Goal: Information Seeking & Learning: Learn about a topic

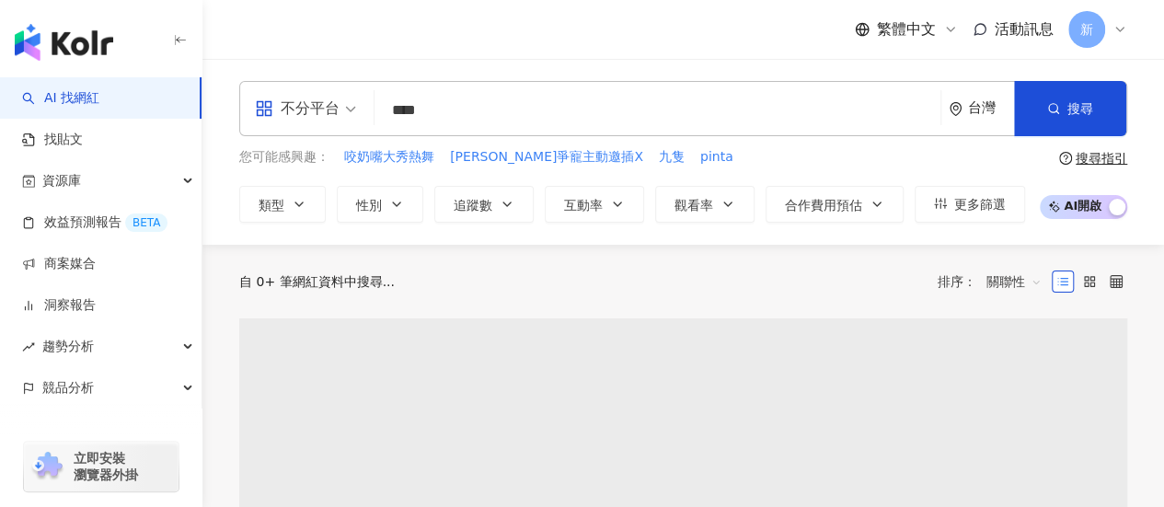
type input "**"
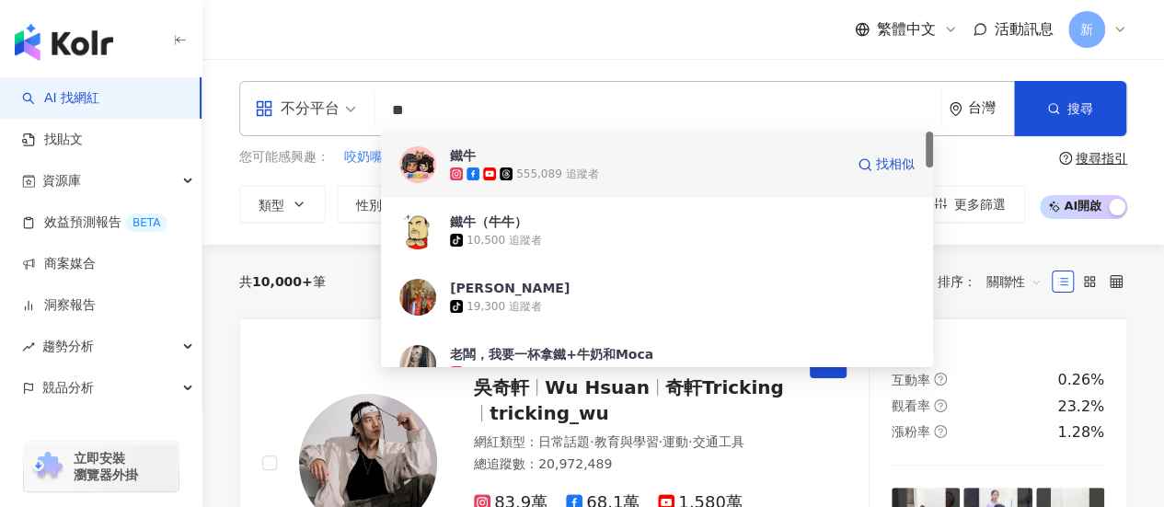
click at [549, 152] on span "鐵牛" at bounding box center [647, 155] width 394 height 18
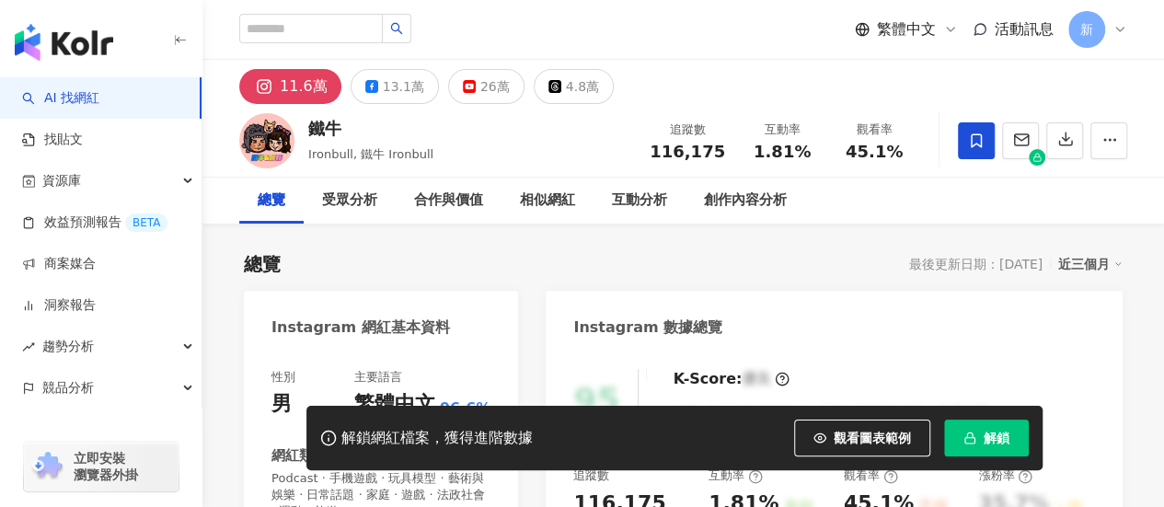
click at [1001, 435] on span "解鎖" at bounding box center [997, 438] width 26 height 15
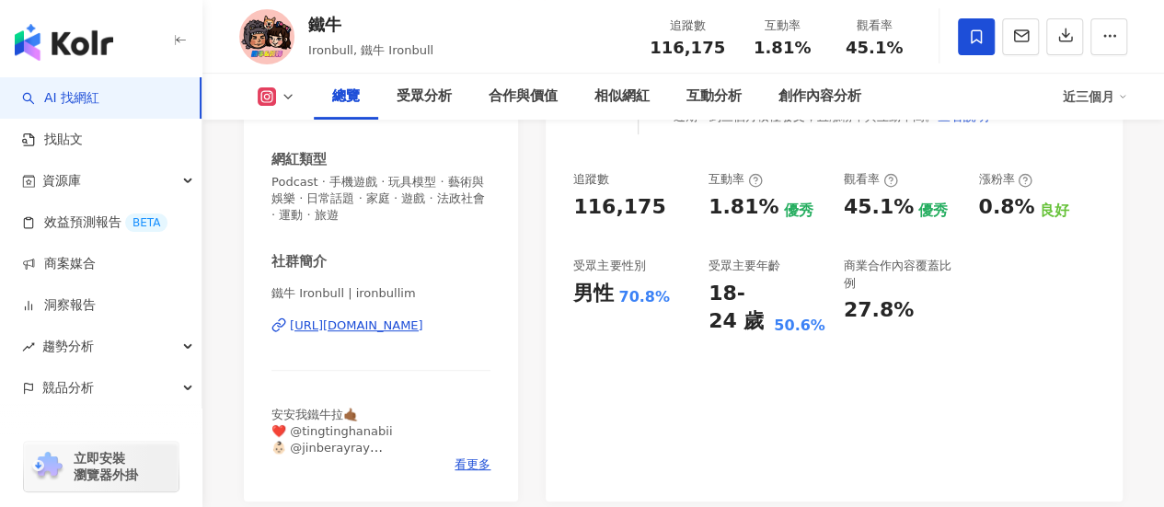
scroll to position [306, 0]
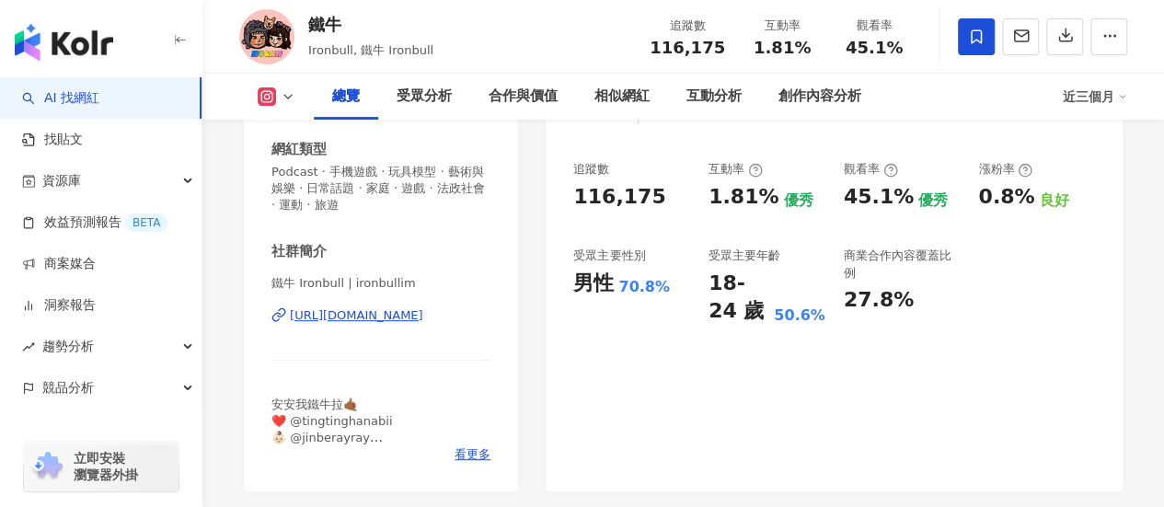
click at [629, 196] on div "116,175" at bounding box center [619, 197] width 92 height 29
copy div "116,175"
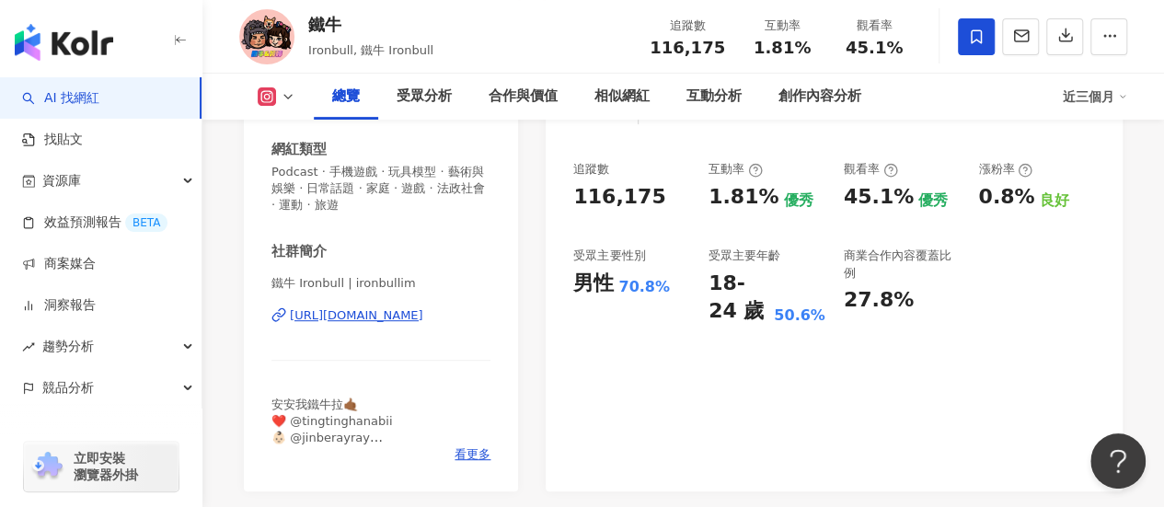
click at [923, 328] on div "91 K-Score : 優良 近期一到三個月積極發文，且漲粉率與互動率高。 查看說明 追蹤數 116,175 互動率 1.81% 優秀 觀看率 45.1% …" at bounding box center [834, 267] width 577 height 447
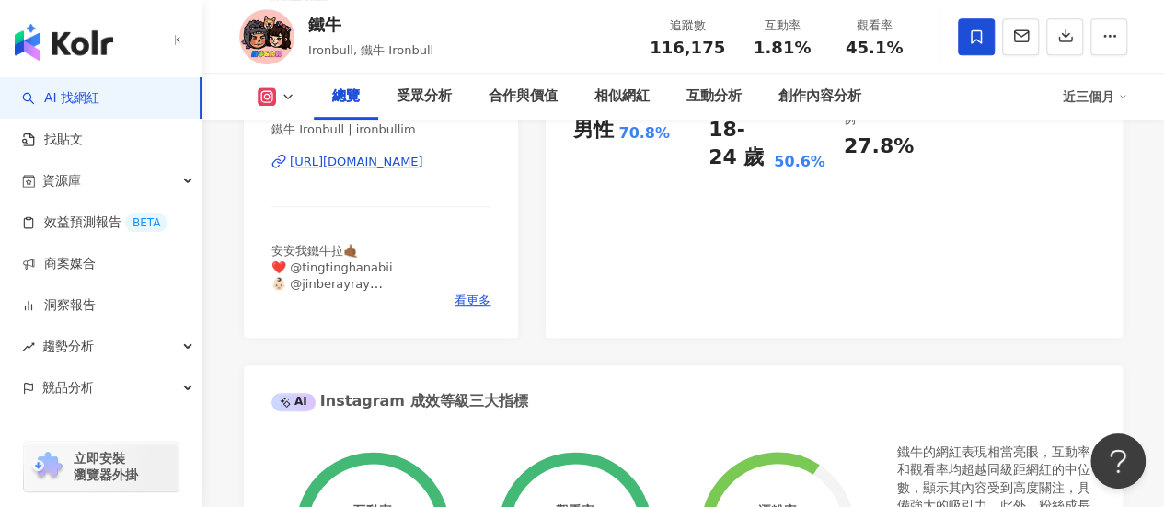
scroll to position [306, 0]
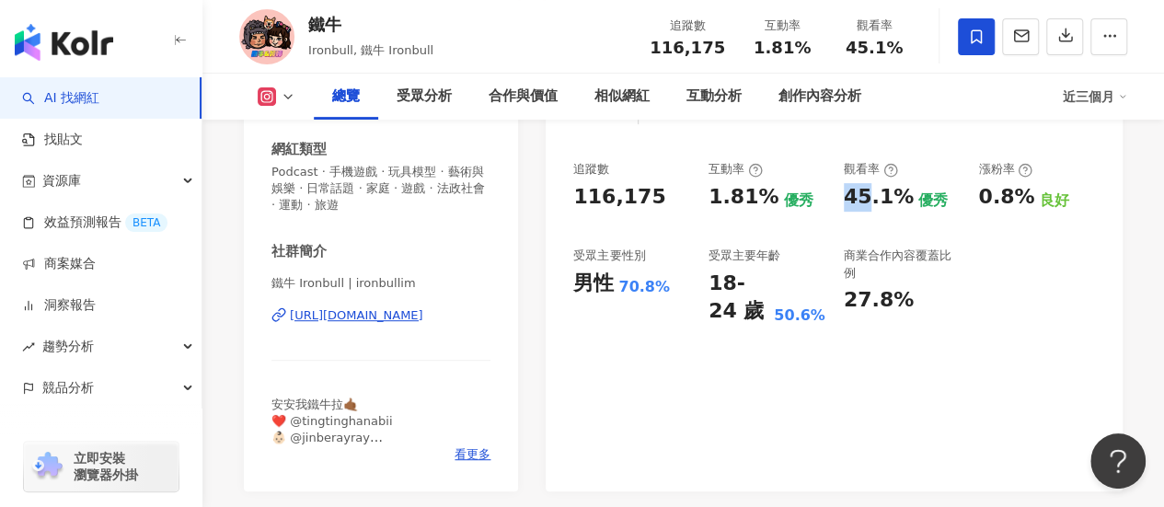
drag, startPoint x: 862, startPoint y: 195, endPoint x: 841, endPoint y: 198, distance: 21.3
click at [841, 198] on div "追蹤數 116,175 互動率 1.81% 優秀 觀看率 45.1% 優秀 漲粉率 0.8% 良好 受眾主要性別 男性 70.8% 受眾主要年齡 18-24 …" at bounding box center [834, 243] width 522 height 165
copy div "45"
click at [374, 309] on div "[URL][DOMAIN_NAME]" at bounding box center [356, 315] width 133 height 17
